Goal: Task Accomplishment & Management: Use online tool/utility

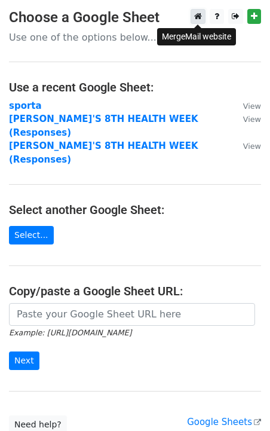
click at [199, 17] on icon at bounding box center [198, 16] width 8 height 8
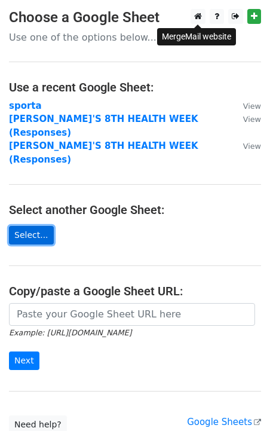
click at [25, 226] on link "Select..." at bounding box center [31, 235] width 45 height 19
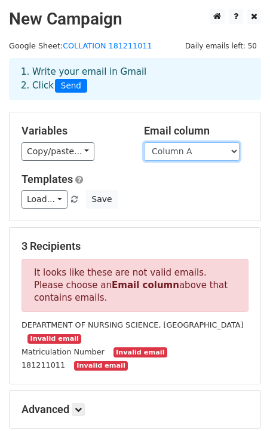
click at [202, 145] on select "Column A Column B Column C Column D Column E Column F" at bounding box center [192, 151] width 96 height 19
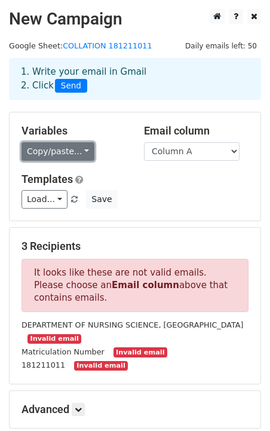
click at [78, 156] on link "Copy/paste..." at bounding box center [58, 151] width 73 height 19
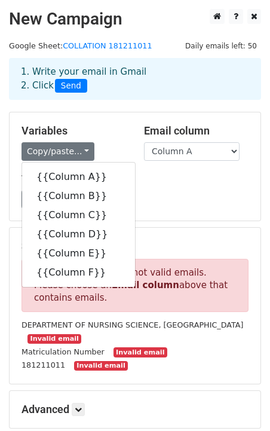
click at [195, 181] on h5 "Templates" at bounding box center [135, 179] width 227 height 13
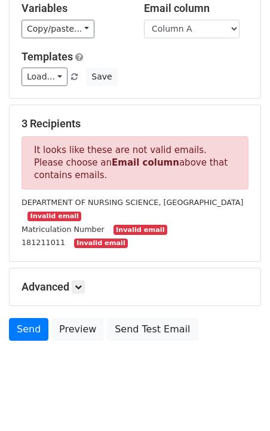
scroll to position [135, 0]
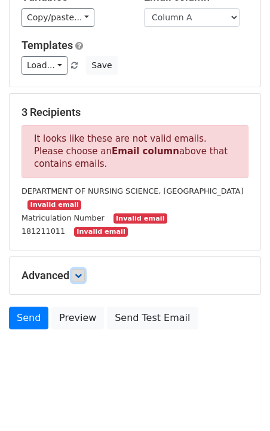
click at [81, 272] on icon at bounding box center [78, 275] width 7 height 7
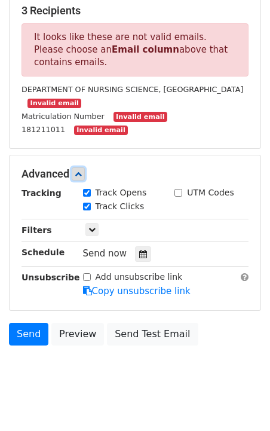
scroll to position [234, 0]
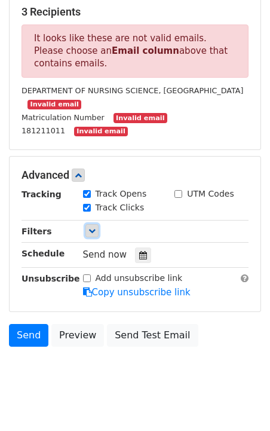
click at [86, 232] on link at bounding box center [92, 230] width 13 height 13
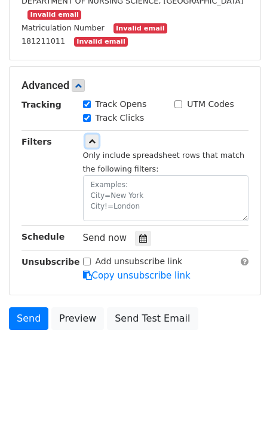
scroll to position [0, 0]
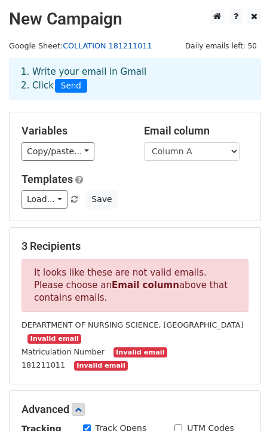
click at [98, 43] on link "COLLATION 181211011" at bounding box center [107, 45] width 89 height 9
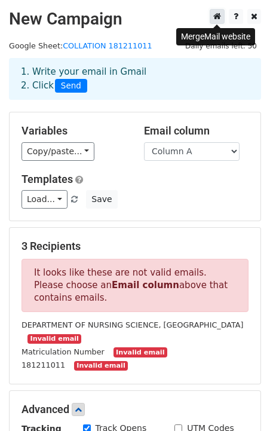
click at [215, 22] on link at bounding box center [217, 16] width 15 height 15
click at [114, 74] on div "1. Write your email in Gmail 2. Click Send" at bounding box center [135, 79] width 246 height 28
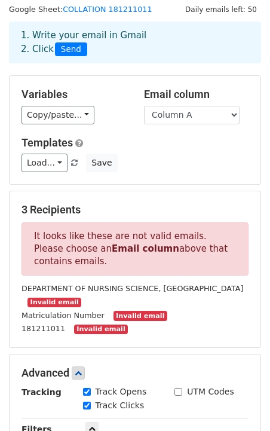
scroll to position [34, 0]
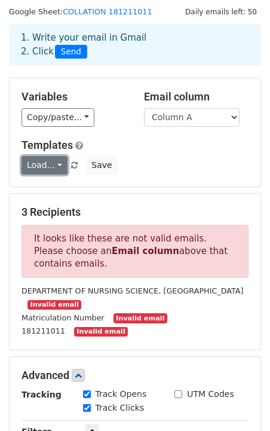
click at [57, 163] on link "Load..." at bounding box center [45, 165] width 46 height 19
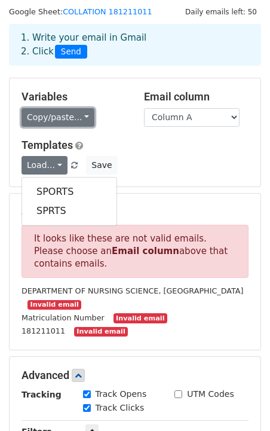
click at [75, 121] on link "Copy/paste..." at bounding box center [58, 117] width 73 height 19
